Goal: Task Accomplishment & Management: Use online tool/utility

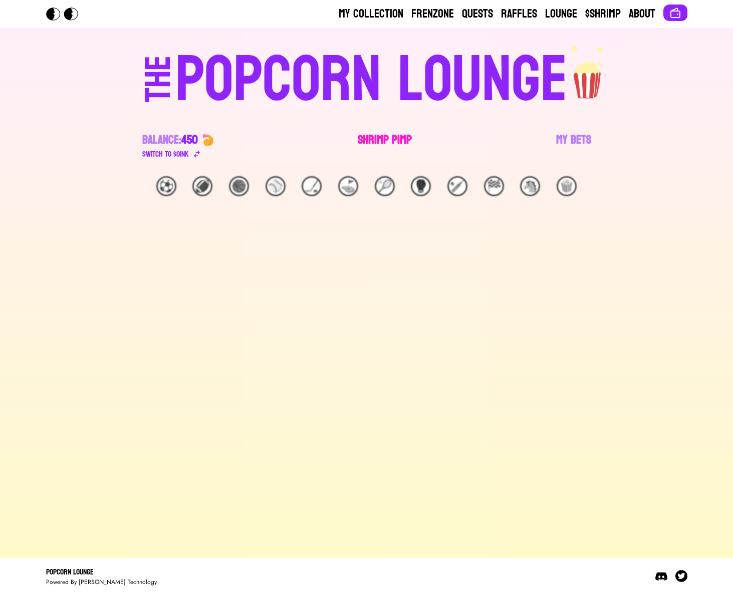
click at [387, 139] on link "Shrimp Pimp" at bounding box center [384, 146] width 54 height 28
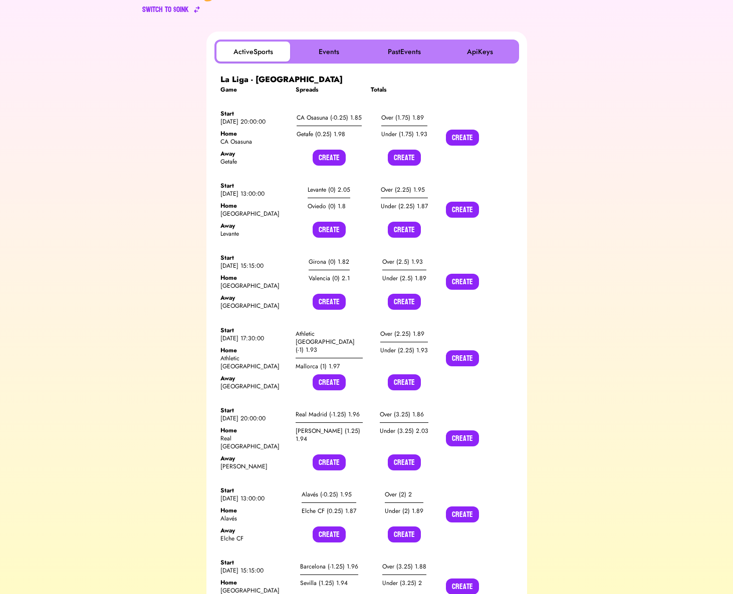
scroll to position [148, 0]
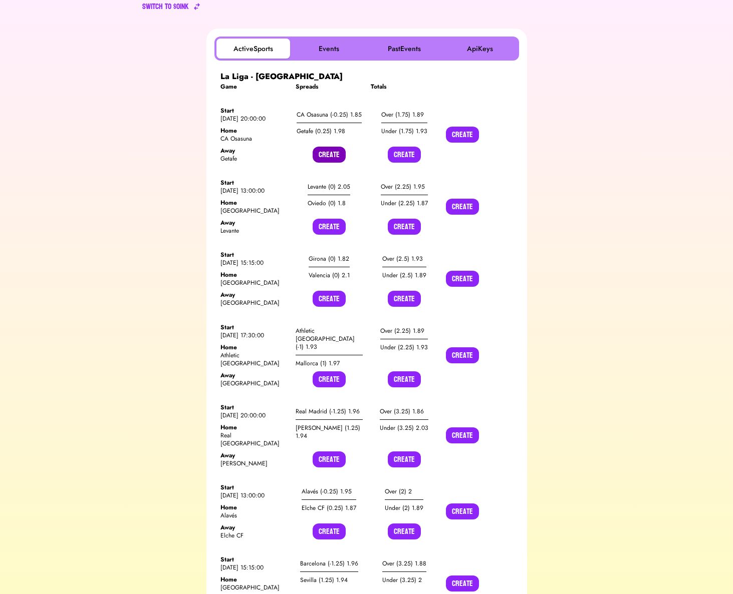
click at [327, 148] on button "Create" at bounding box center [328, 155] width 33 height 16
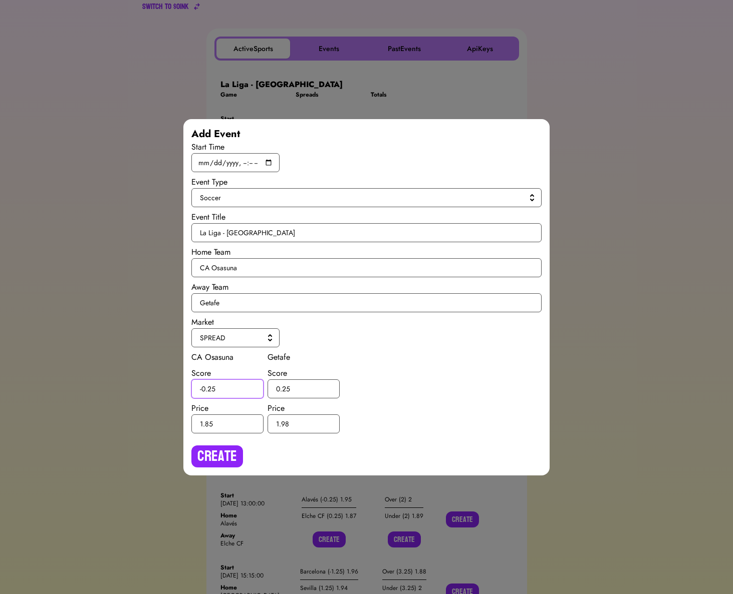
click at [210, 388] on input "-0.25" at bounding box center [227, 389] width 72 height 19
type input "-0.5"
click at [285, 387] on input "0.25" at bounding box center [303, 389] width 72 height 19
type input "0.5"
click at [231, 456] on button "Create" at bounding box center [217, 457] width 52 height 22
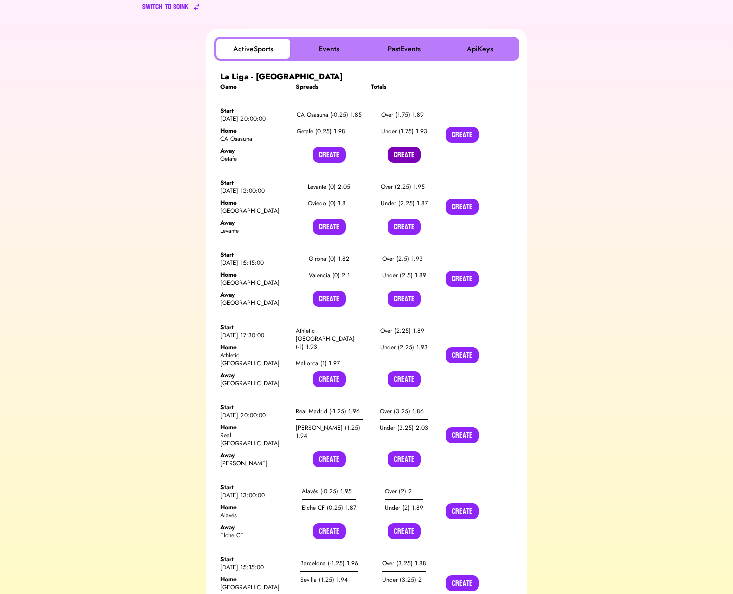
click at [401, 150] on button "Create" at bounding box center [404, 155] width 33 height 16
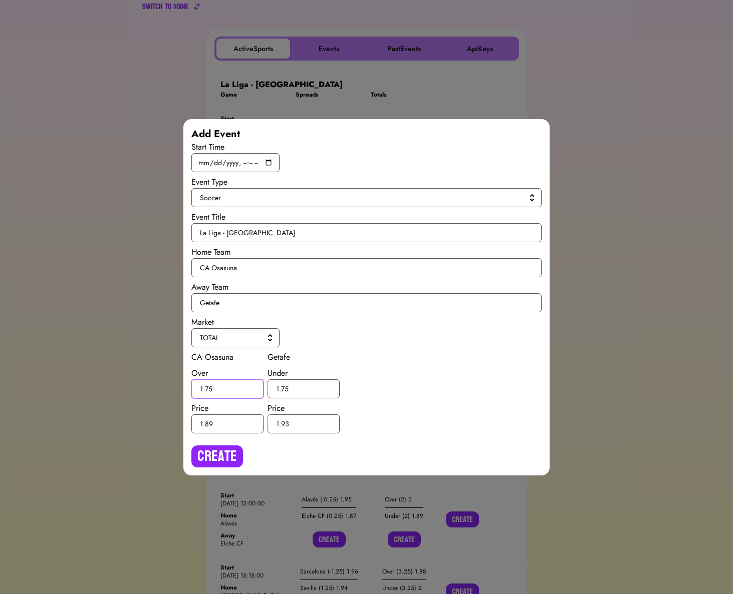
click at [208, 386] on input "1.75" at bounding box center [227, 389] width 72 height 19
type input "1.5"
click at [284, 388] on input "1.75" at bounding box center [303, 389] width 72 height 19
type input "1.5"
click at [229, 460] on button "Create" at bounding box center [217, 457] width 52 height 22
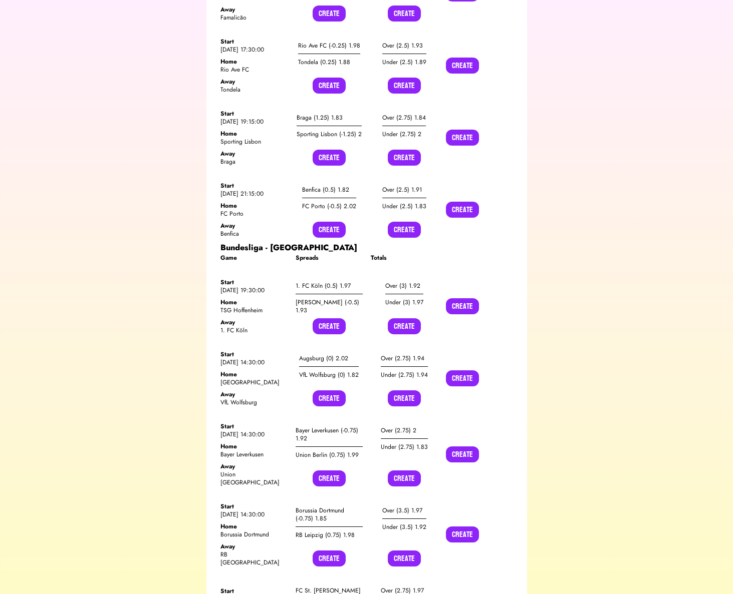
scroll to position [6588, 0]
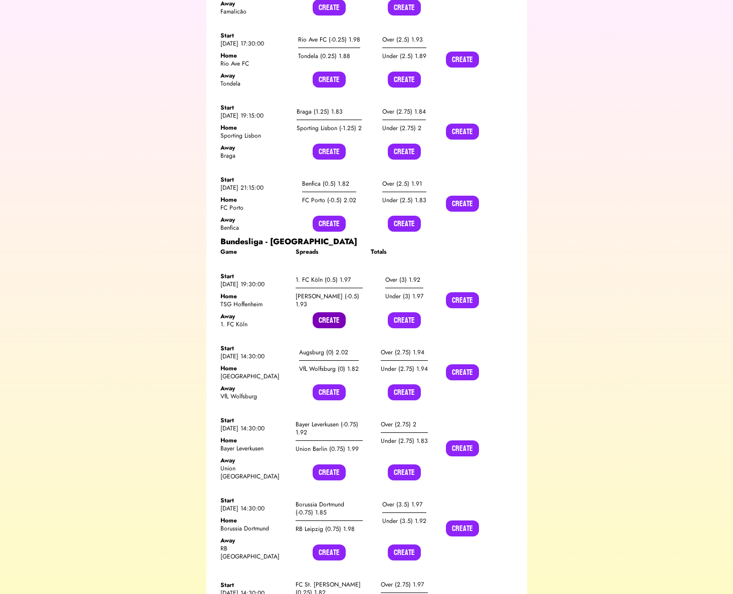
click at [339, 312] on button "Create" at bounding box center [328, 320] width 33 height 16
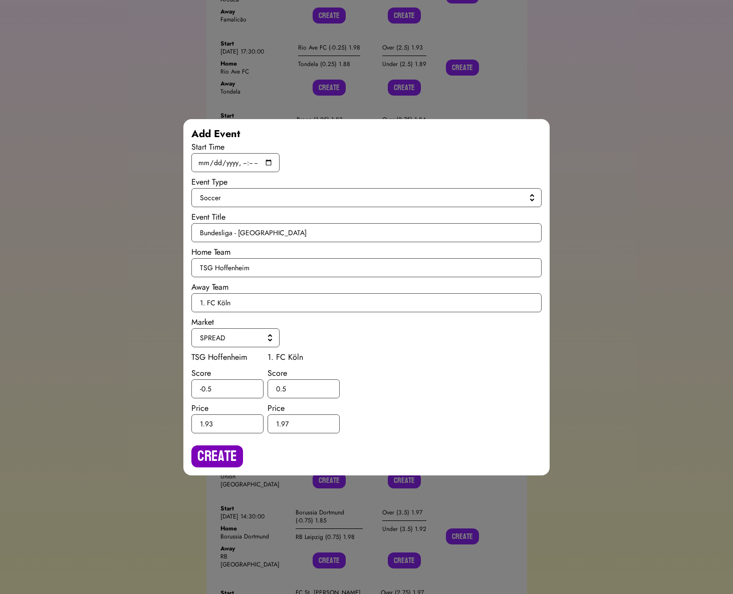
click at [217, 449] on button "Create" at bounding box center [217, 457] width 52 height 22
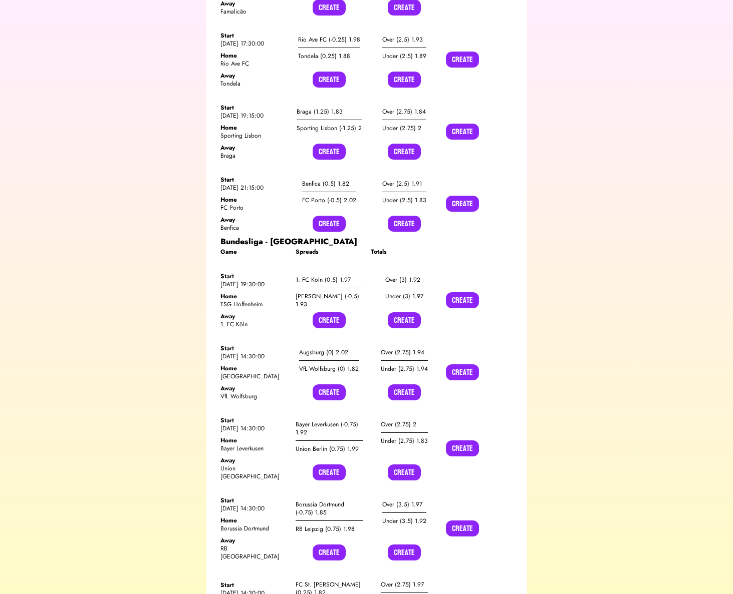
click at [397, 248] on div "Game Spreads Totals Start [DATE] 19:30:00 Home TSG Hoffenheim Away 1. FC Köln 1…" at bounding box center [366, 593] width 292 height 691
click at [397, 312] on button "Create" at bounding box center [404, 320] width 33 height 16
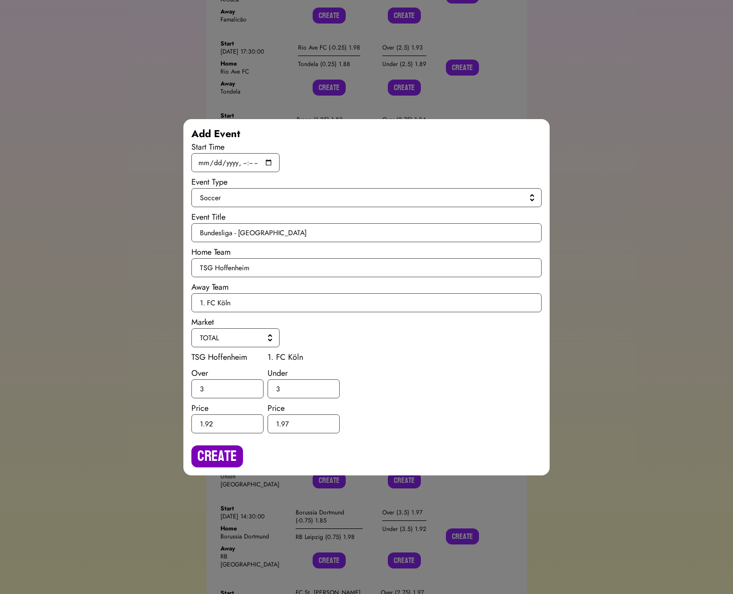
click at [222, 452] on button "Create" at bounding box center [217, 457] width 52 height 22
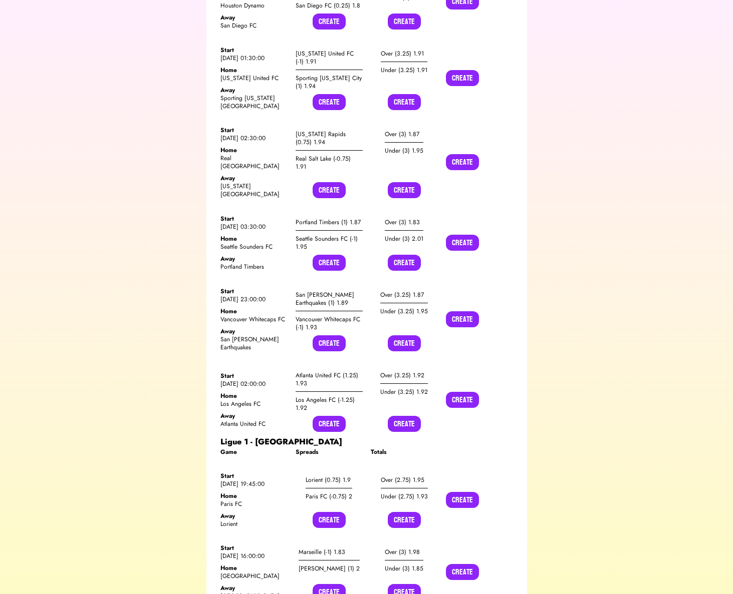
scroll to position [9545, 0]
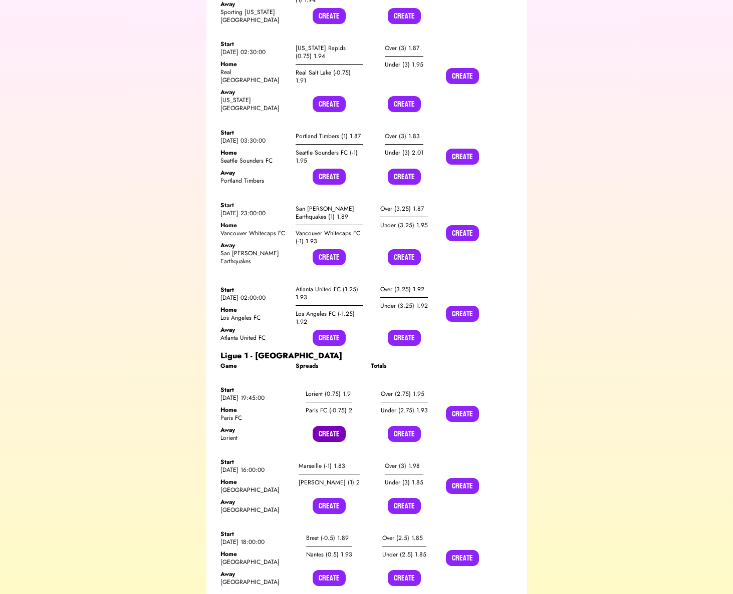
click at [321, 426] on button "Create" at bounding box center [328, 434] width 33 height 16
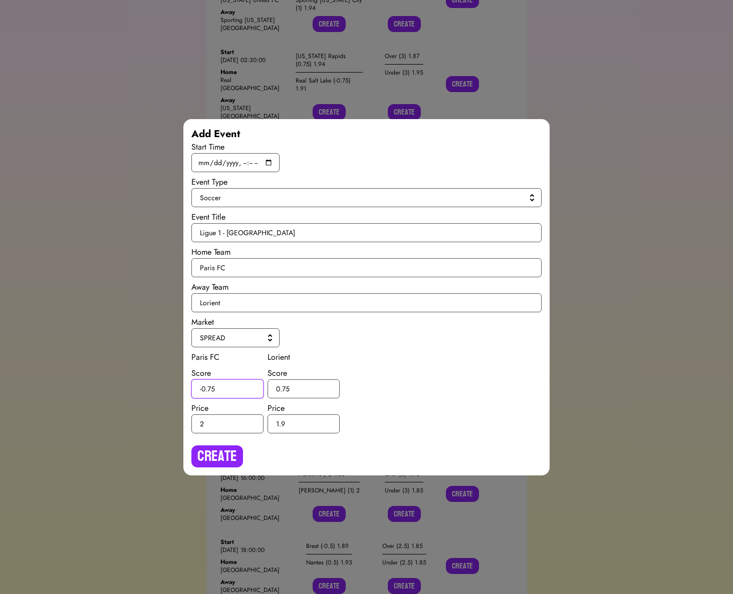
click at [212, 389] on input "-0.75" at bounding box center [227, 389] width 72 height 19
type input "-0.5"
click at [284, 387] on input "0.75" at bounding box center [303, 389] width 72 height 19
type input "0.5"
click at [216, 462] on button "Create" at bounding box center [217, 457] width 52 height 22
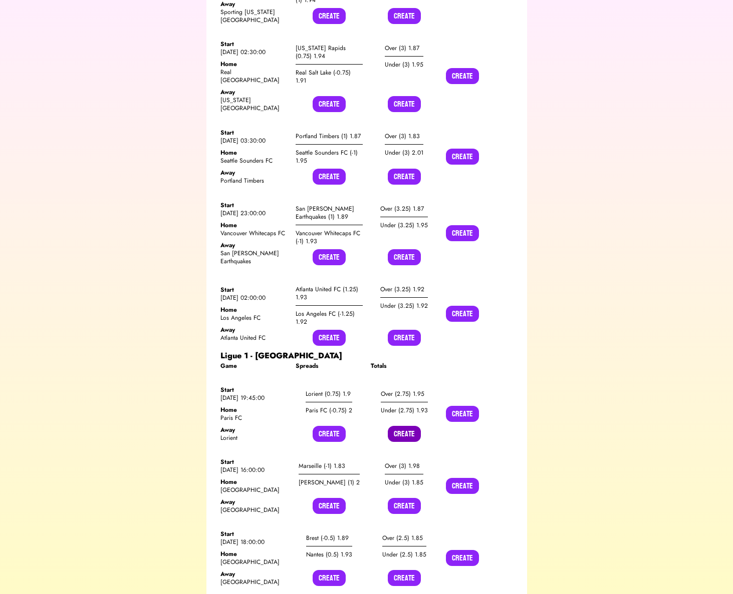
click at [400, 426] on button "Create" at bounding box center [404, 434] width 33 height 16
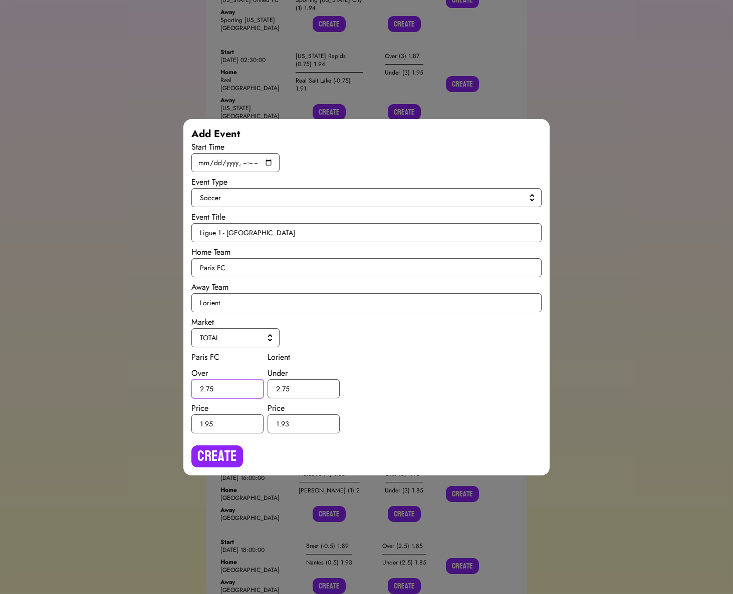
click at [209, 390] on input "2.75" at bounding box center [227, 389] width 72 height 19
type input "2.5"
click at [285, 388] on input "2.75" at bounding box center [303, 389] width 72 height 19
type input "2.5"
click at [222, 442] on div "Create" at bounding box center [366, 453] width 350 height 30
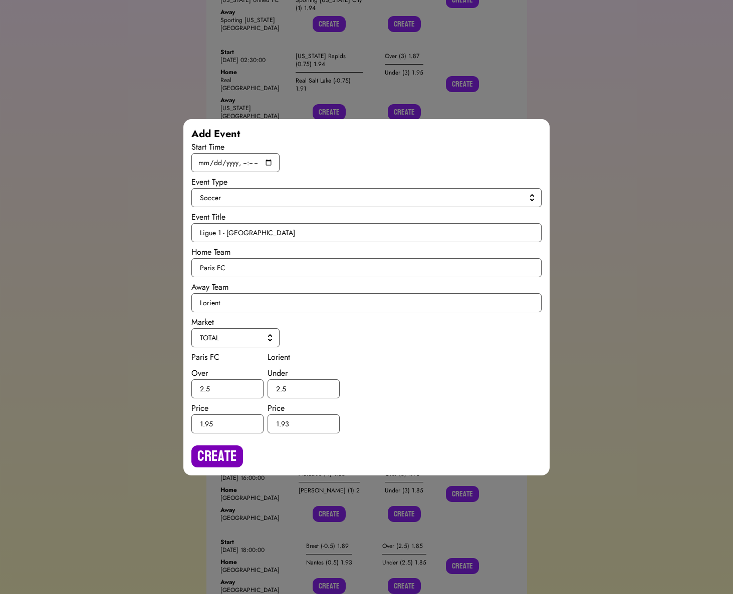
click at [219, 449] on button "Create" at bounding box center [217, 457] width 52 height 22
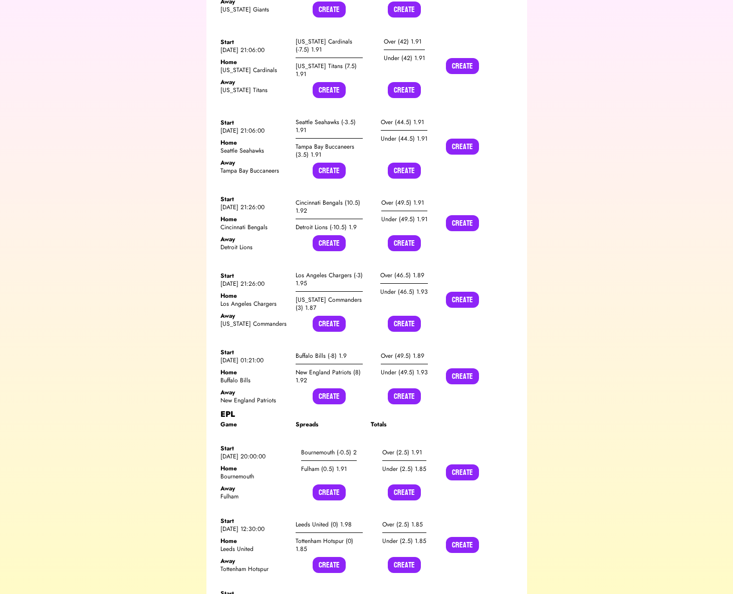
scroll to position [11746, 0]
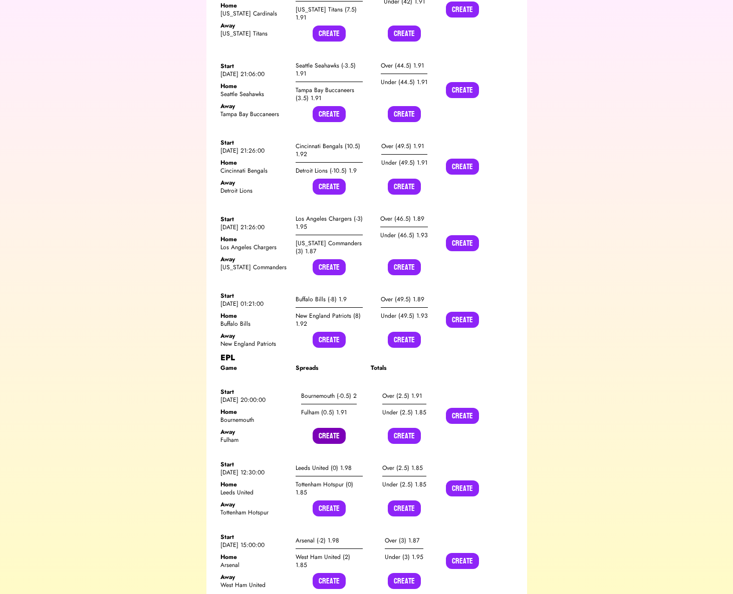
click at [325, 428] on button "Create" at bounding box center [328, 436] width 33 height 16
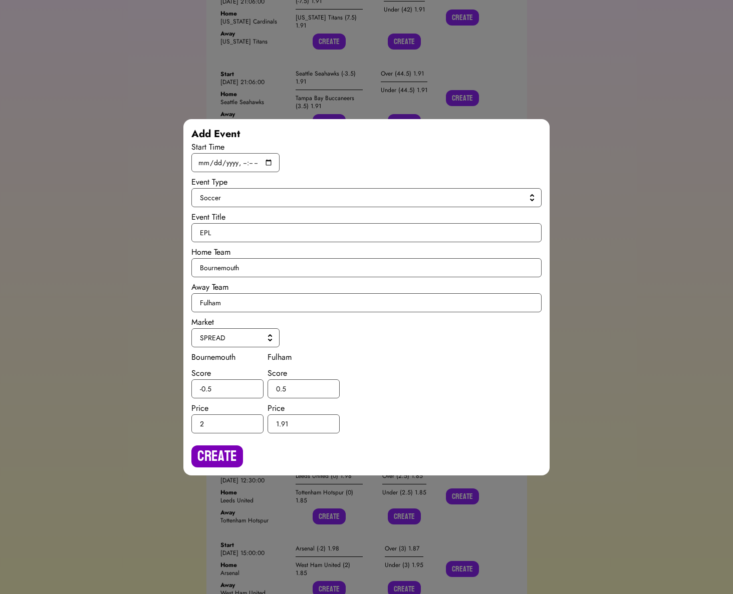
click at [210, 451] on button "Create" at bounding box center [217, 457] width 52 height 22
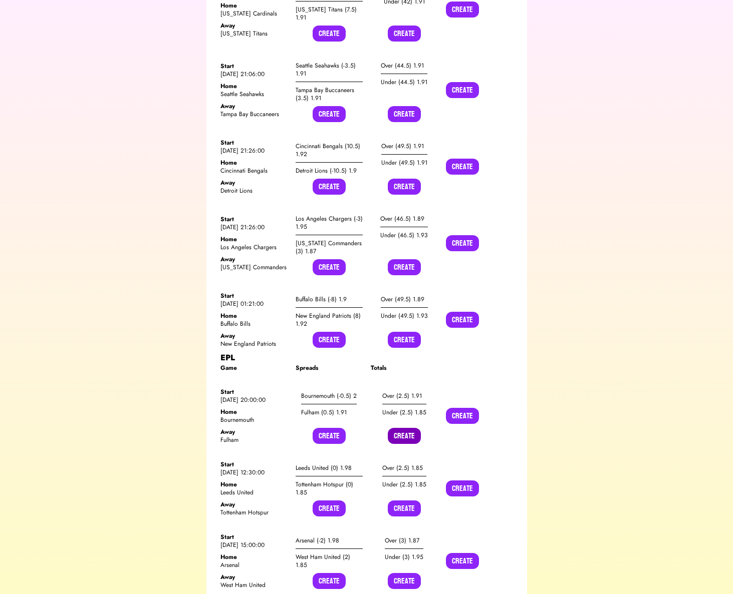
click at [411, 428] on button "Create" at bounding box center [404, 436] width 33 height 16
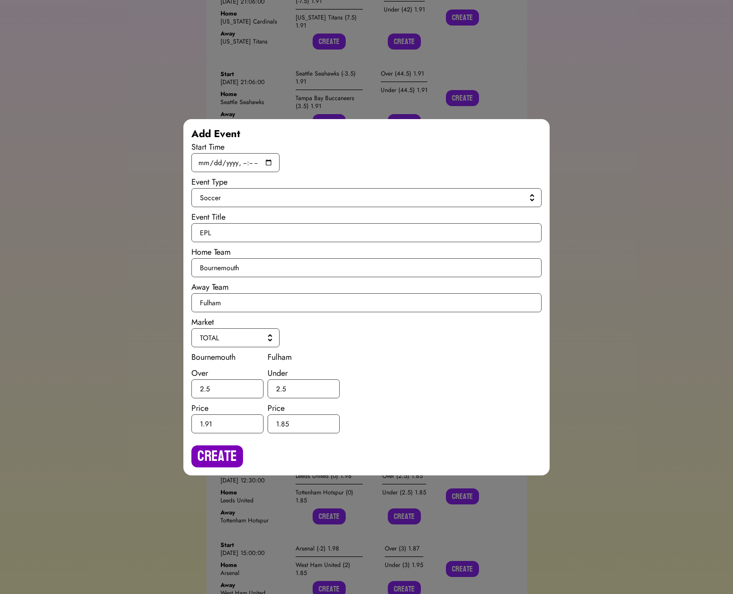
click at [209, 448] on button "Create" at bounding box center [217, 457] width 52 height 22
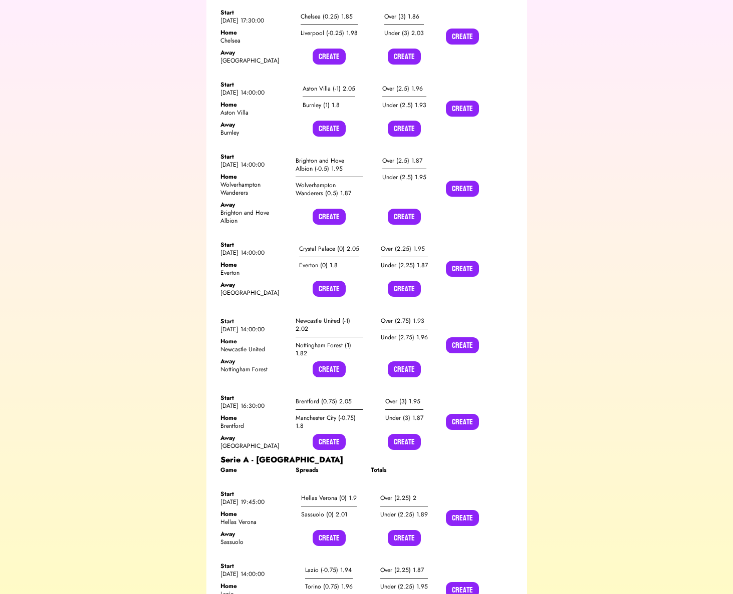
scroll to position [12434, 0]
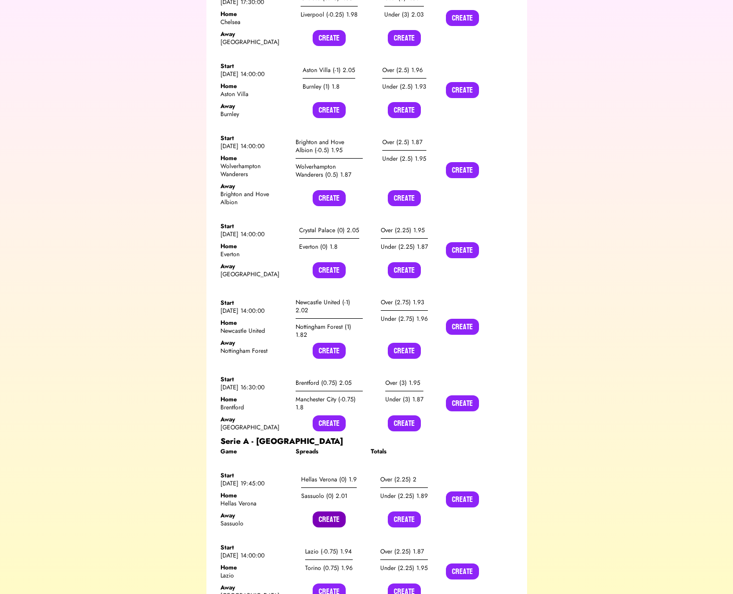
click at [333, 512] on button "Create" at bounding box center [328, 520] width 33 height 16
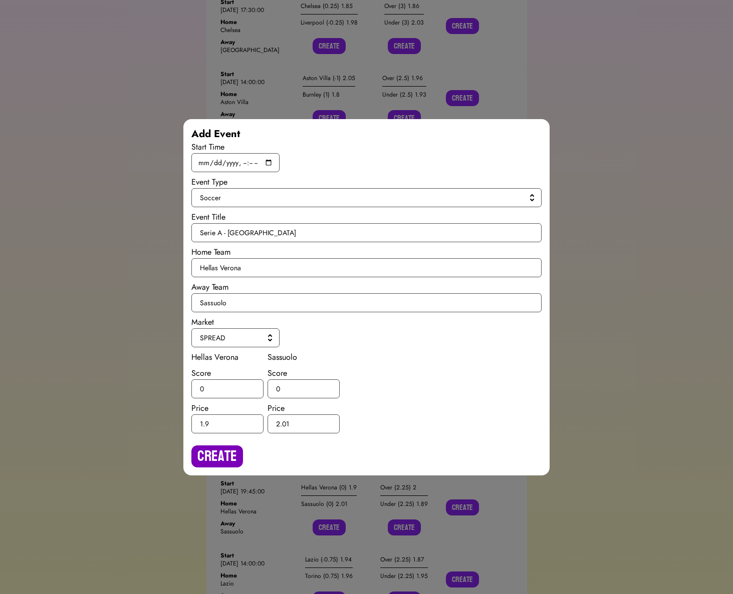
click at [210, 460] on button "Create" at bounding box center [217, 457] width 52 height 22
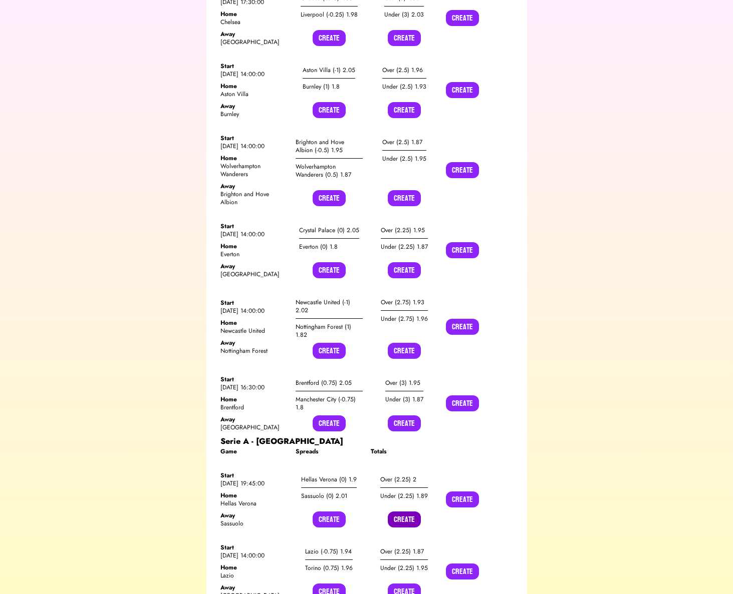
click at [408, 512] on button "Create" at bounding box center [404, 520] width 33 height 16
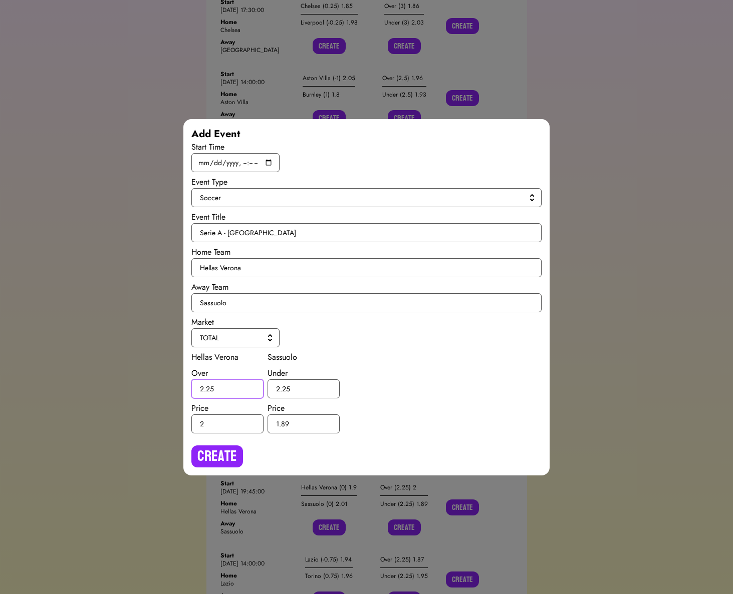
click at [210, 384] on input "2.25" at bounding box center [227, 389] width 72 height 19
type input "2.5"
click at [285, 388] on input "2.25" at bounding box center [303, 389] width 72 height 19
type input "2.5"
click at [228, 451] on button "Create" at bounding box center [217, 457] width 52 height 22
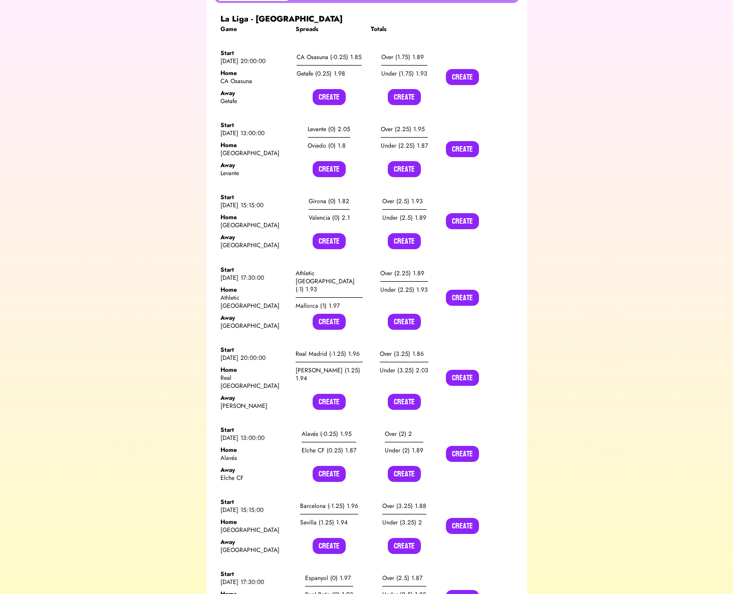
scroll to position [0, 0]
